Goal: Check status: Check status

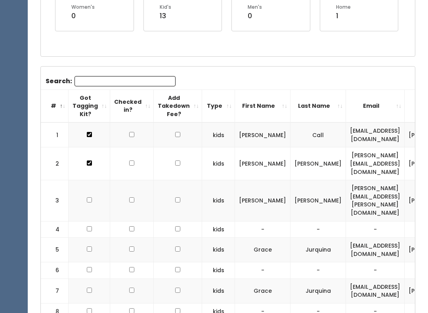
scroll to position [188, 0]
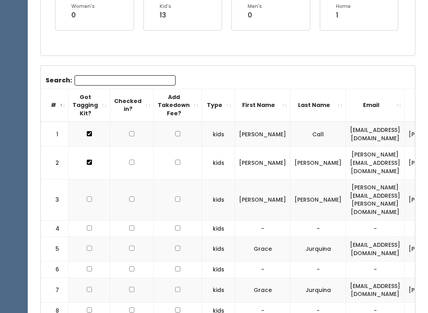
click at [139, 80] on input "Search:" at bounding box center [125, 81] width 101 height 10
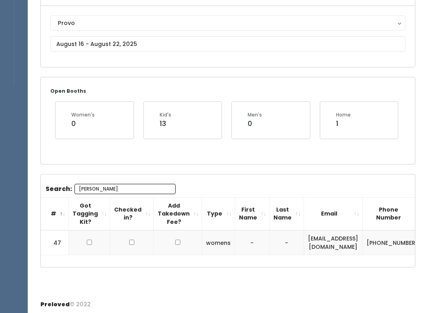
scroll to position [0, 0]
type input "[PERSON_NAME]"
click at [88, 236] on td at bounding box center [90, 242] width 42 height 25
click at [92, 236] on td at bounding box center [90, 242] width 42 height 25
click at [87, 242] on input "checkbox" at bounding box center [89, 242] width 5 height 5
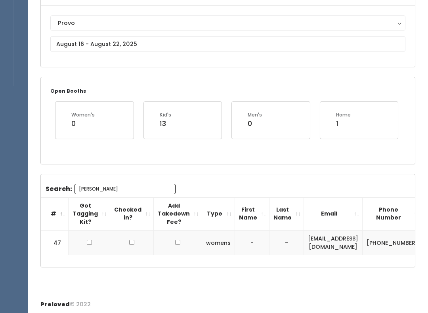
checkbox input "true"
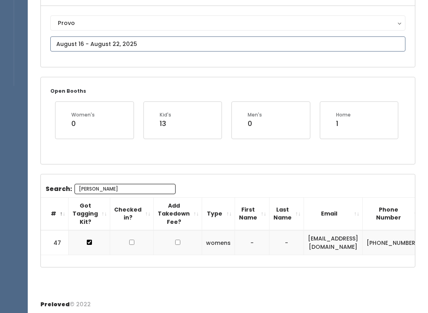
click at [121, 41] on input "text" at bounding box center [227, 43] width 355 height 15
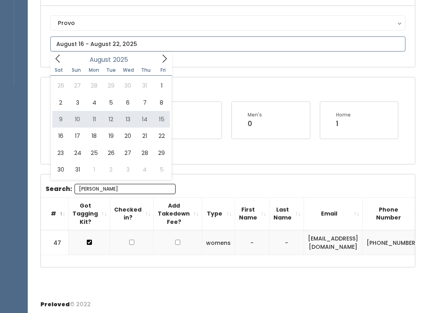
type input "[DATE] to [DATE]"
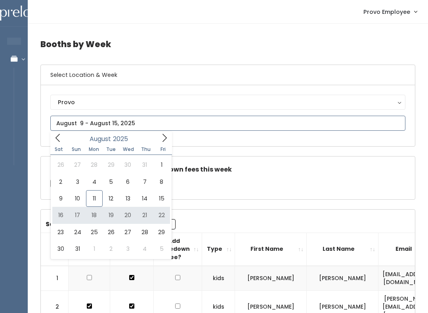
type input "August 16 to August 22"
